Goal: Find specific page/section: Find specific page/section

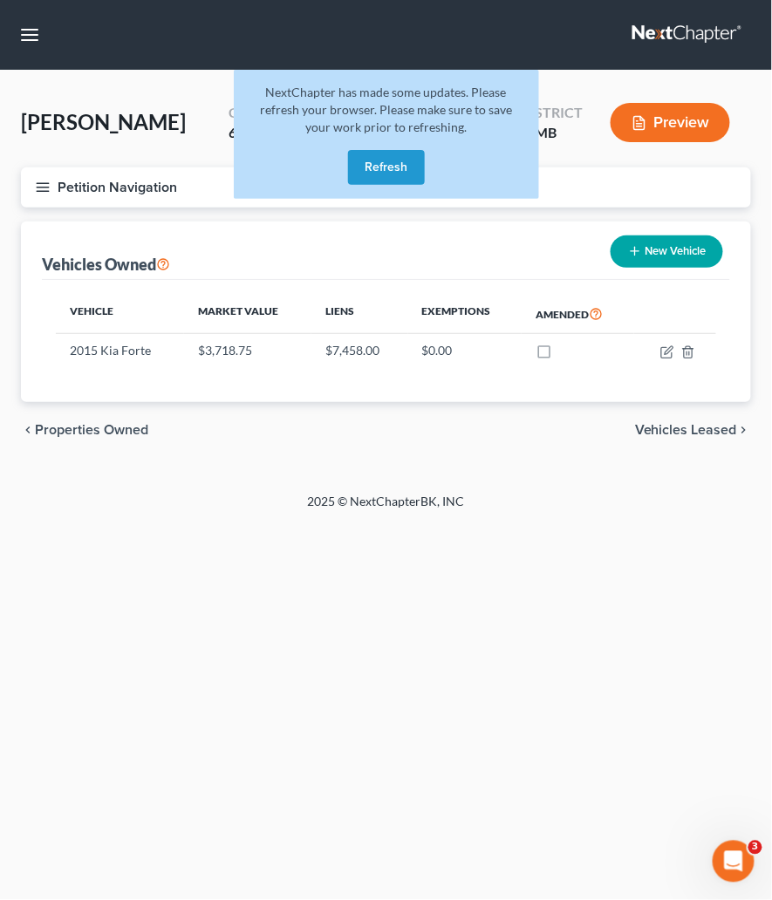
click at [386, 161] on button "Refresh" at bounding box center [386, 167] width 77 height 35
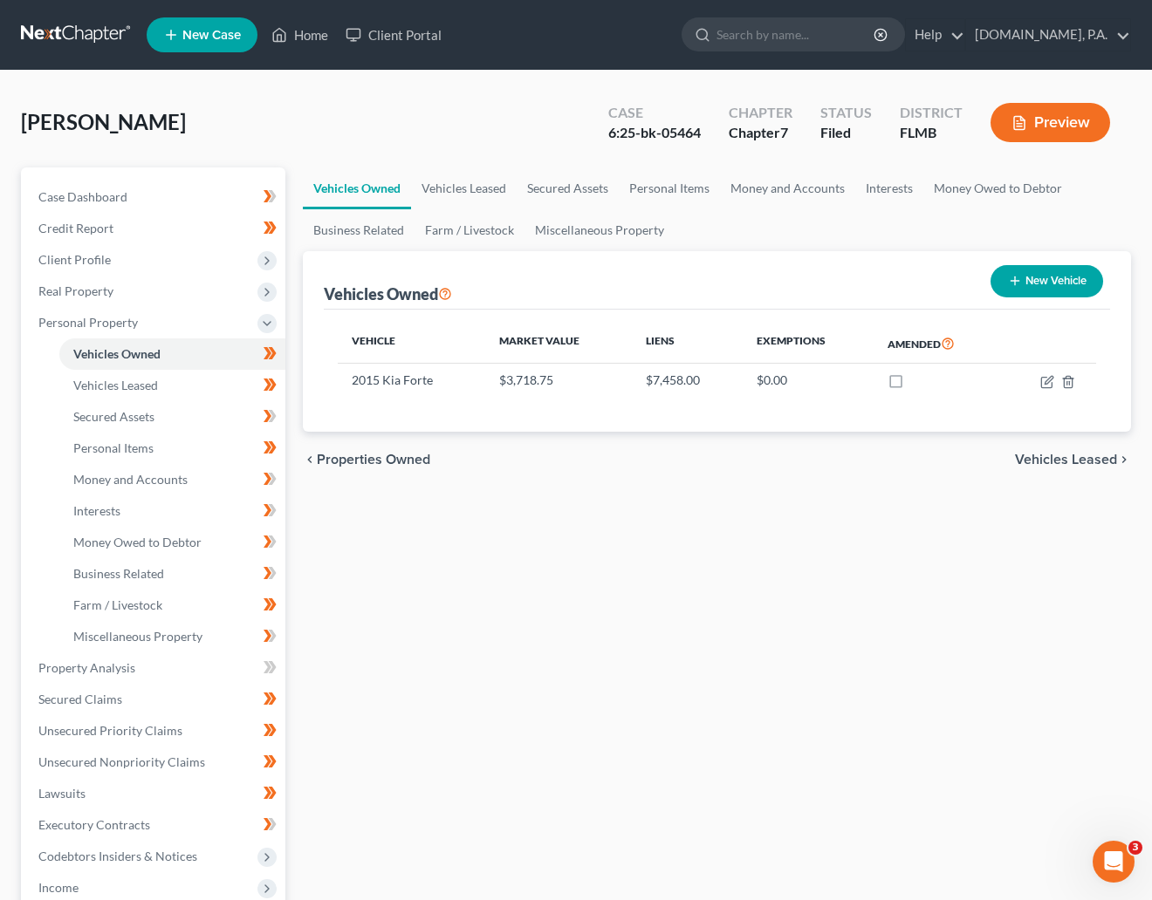
click at [65, 25] on link at bounding box center [77, 34] width 112 height 31
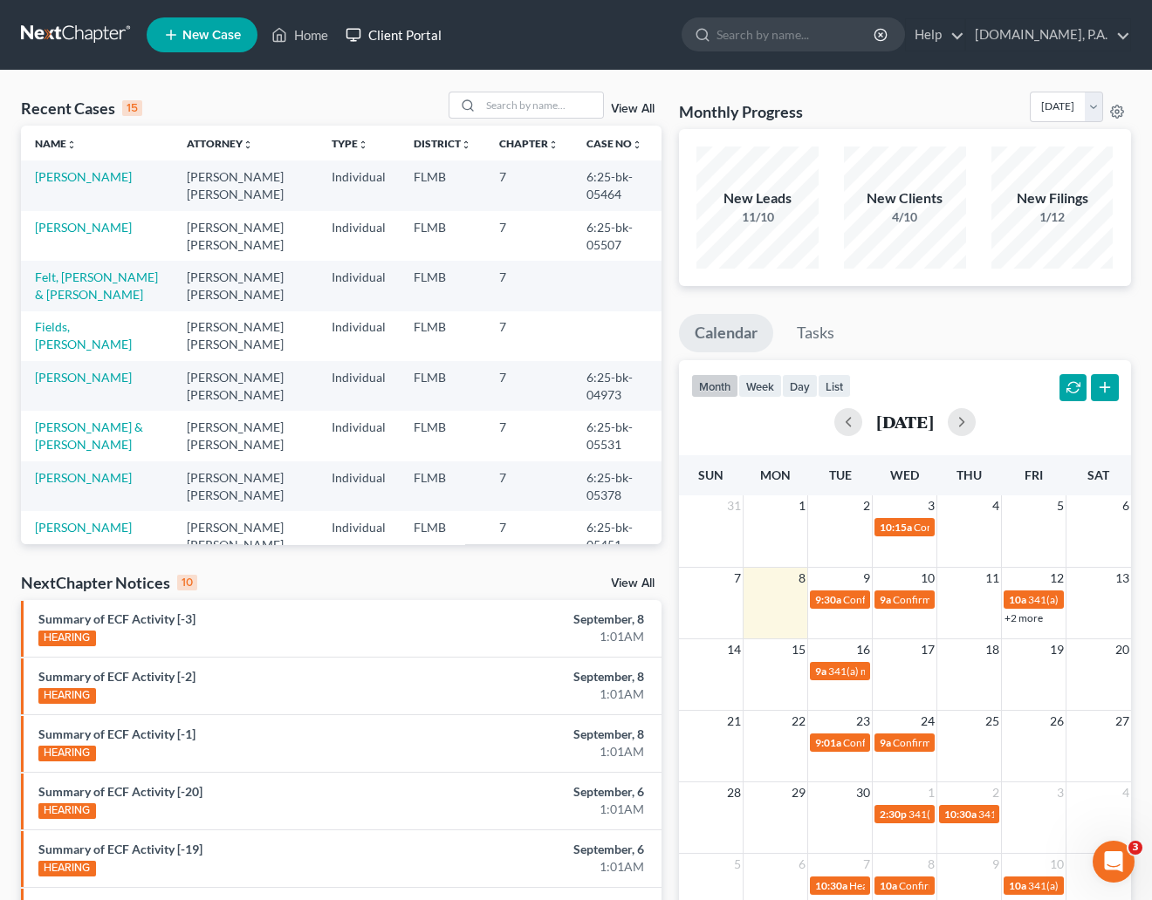
click at [421, 31] on link "Client Portal" at bounding box center [393, 34] width 113 height 31
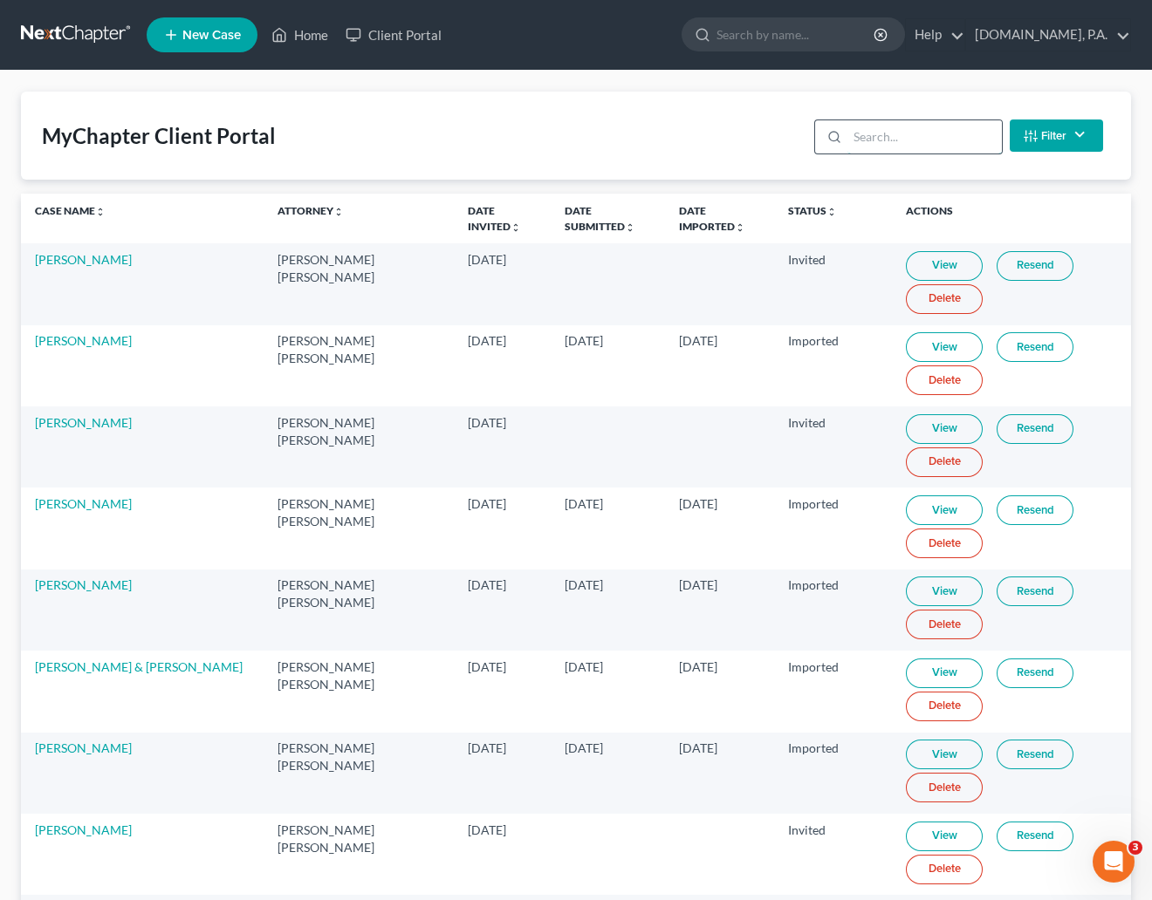
click at [866, 139] on input "search" at bounding box center [924, 136] width 154 height 33
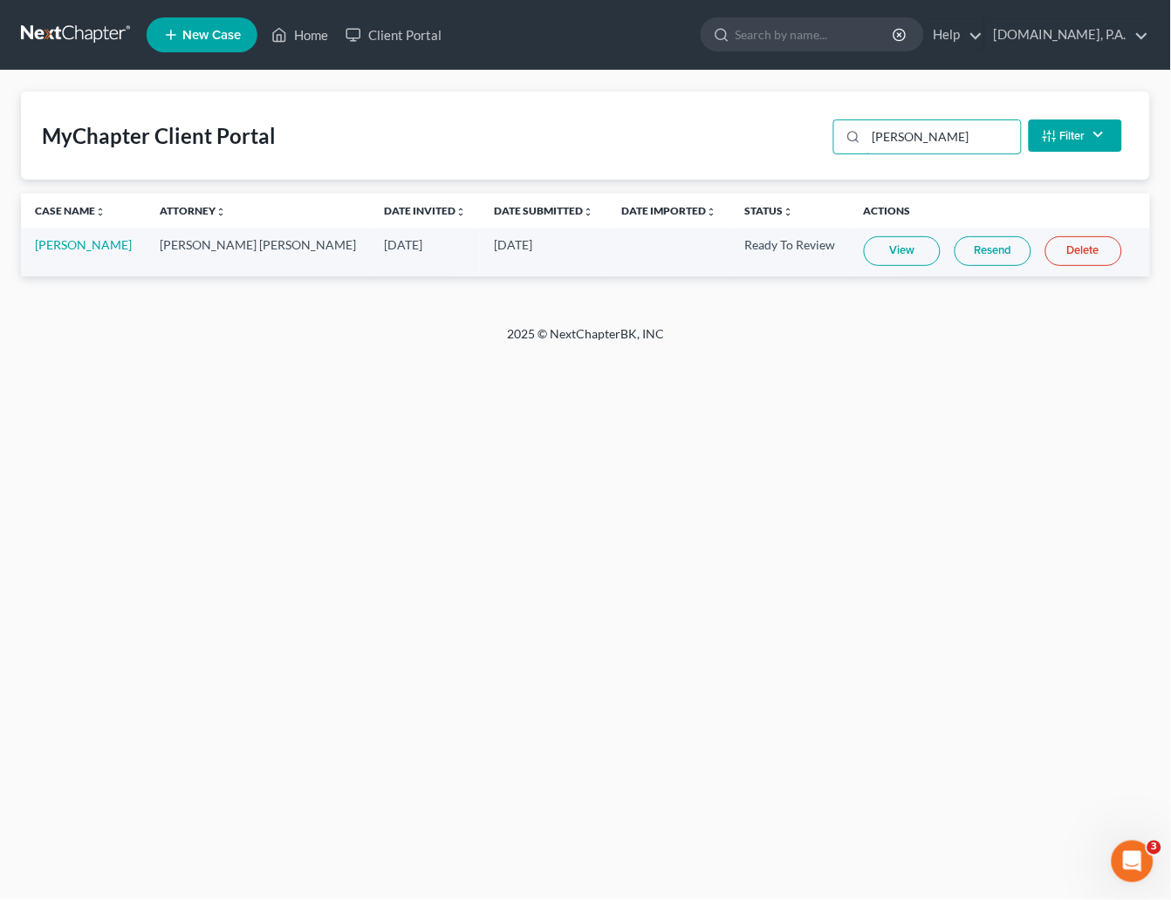
type input "[PERSON_NAME]"
click at [880, 250] on link "View" at bounding box center [902, 251] width 77 height 30
